Goal: Task Accomplishment & Management: Use online tool/utility

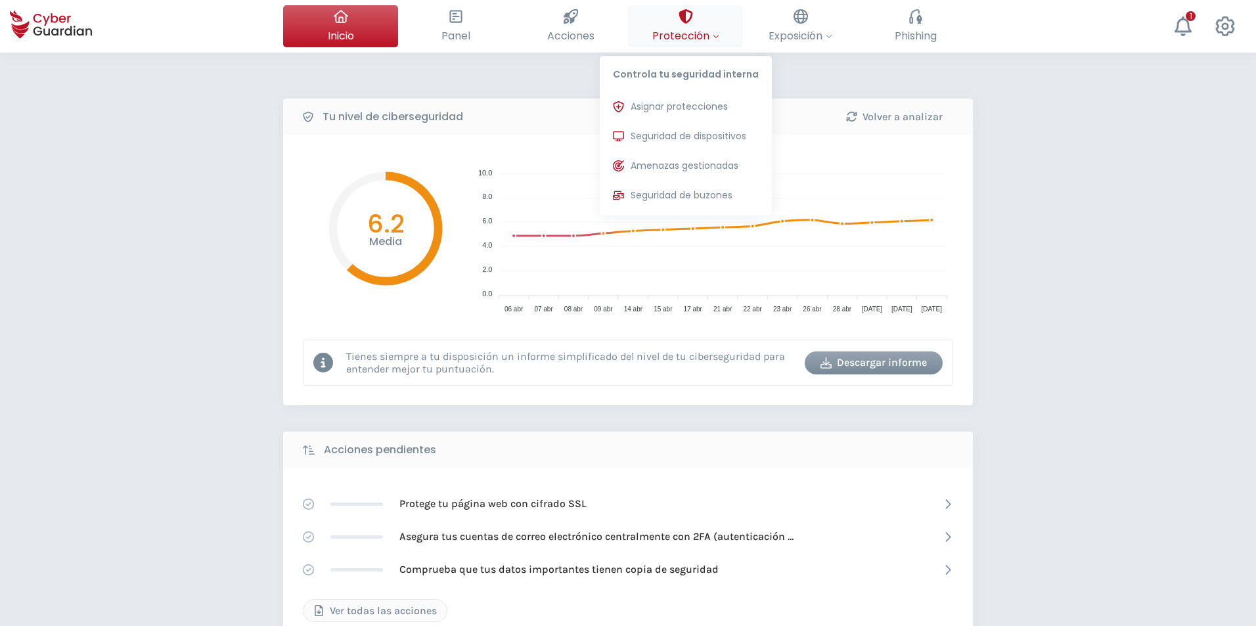
click at [710, 37] on span "Protección" at bounding box center [686, 36] width 67 height 16
drag, startPoint x: 708, startPoint y: 132, endPoint x: 1163, endPoint y: 405, distance: 530.8
click at [708, 131] on span "Seguridad de dispositivos" at bounding box center [689, 136] width 116 height 14
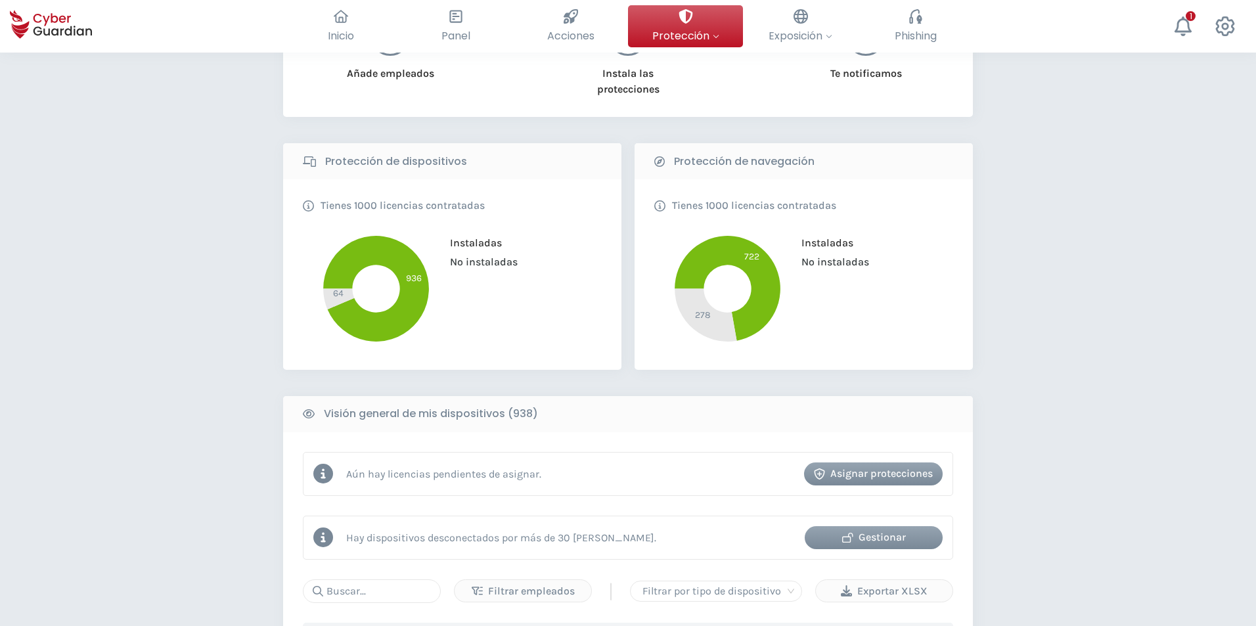
scroll to position [394, 0]
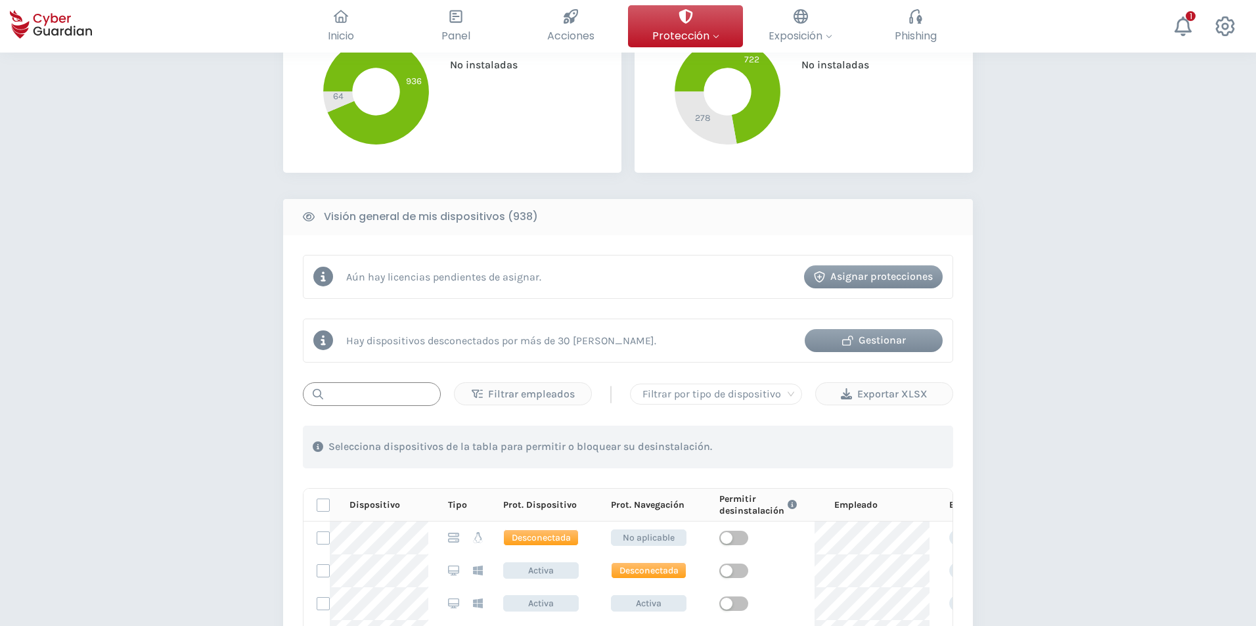
click at [367, 390] on input "text" at bounding box center [372, 394] width 138 height 24
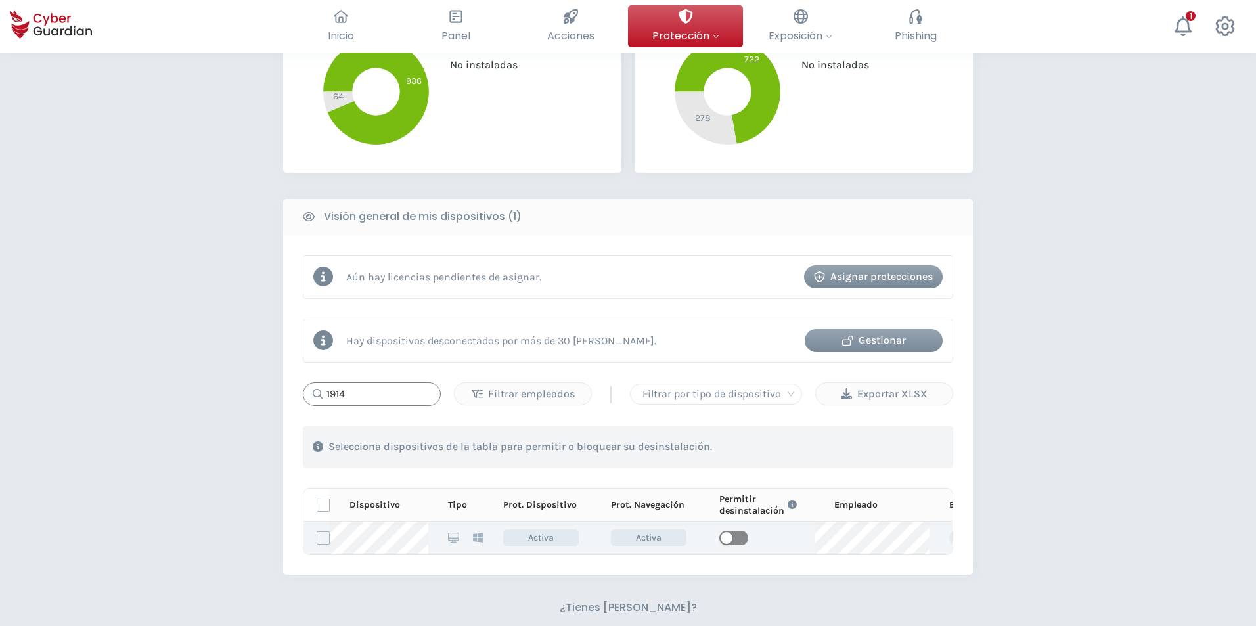
type input "1914"
drag, startPoint x: 736, startPoint y: 541, endPoint x: 743, endPoint y: 569, distance: 29.0
click at [735, 540] on span "button" at bounding box center [734, 538] width 29 height 14
